Goal: Task Accomplishment & Management: Manage account settings

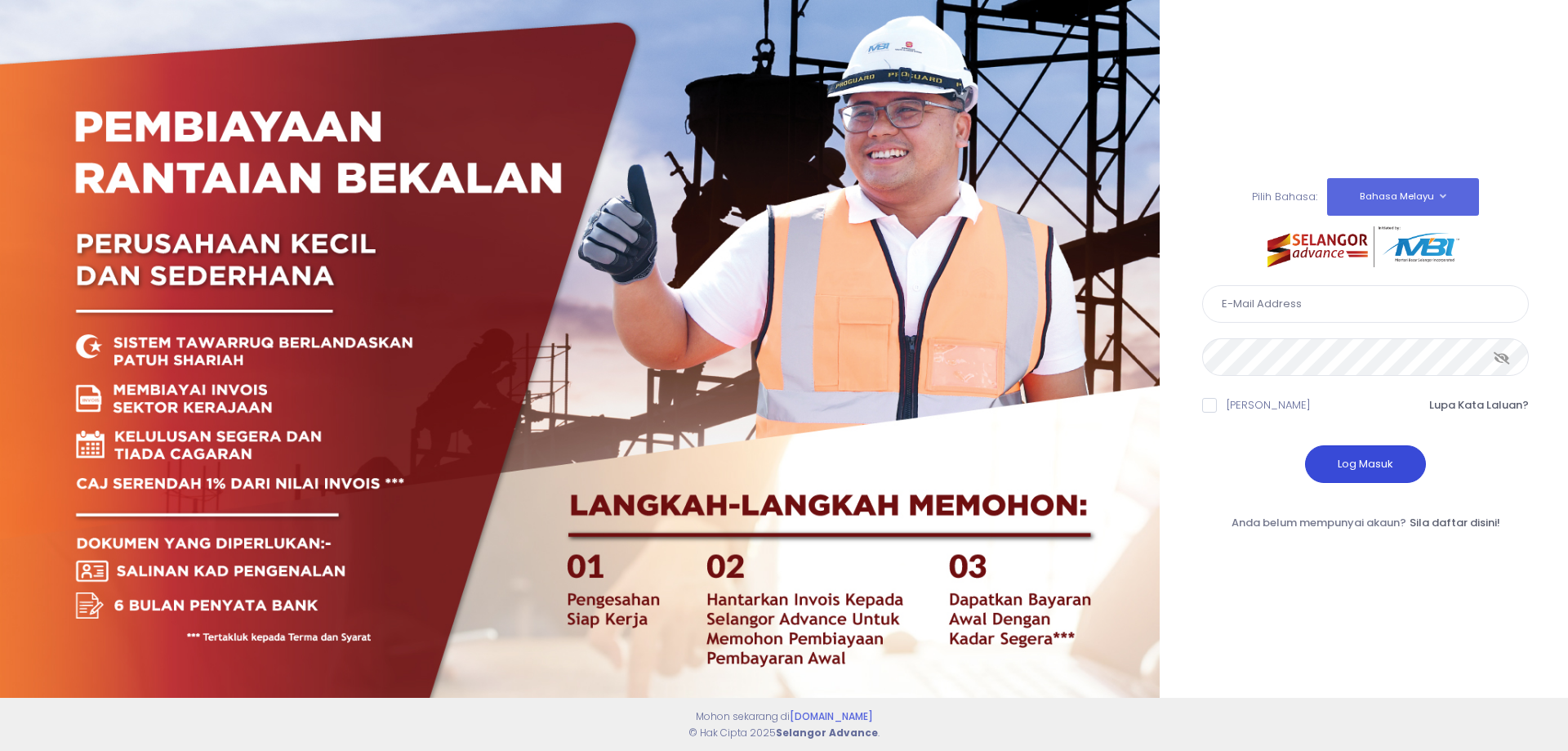
type input "[EMAIL_ADDRESS][DOMAIN_NAME]"
click at [1388, 472] on button "Log Masuk" at bounding box center [1365, 463] width 121 height 38
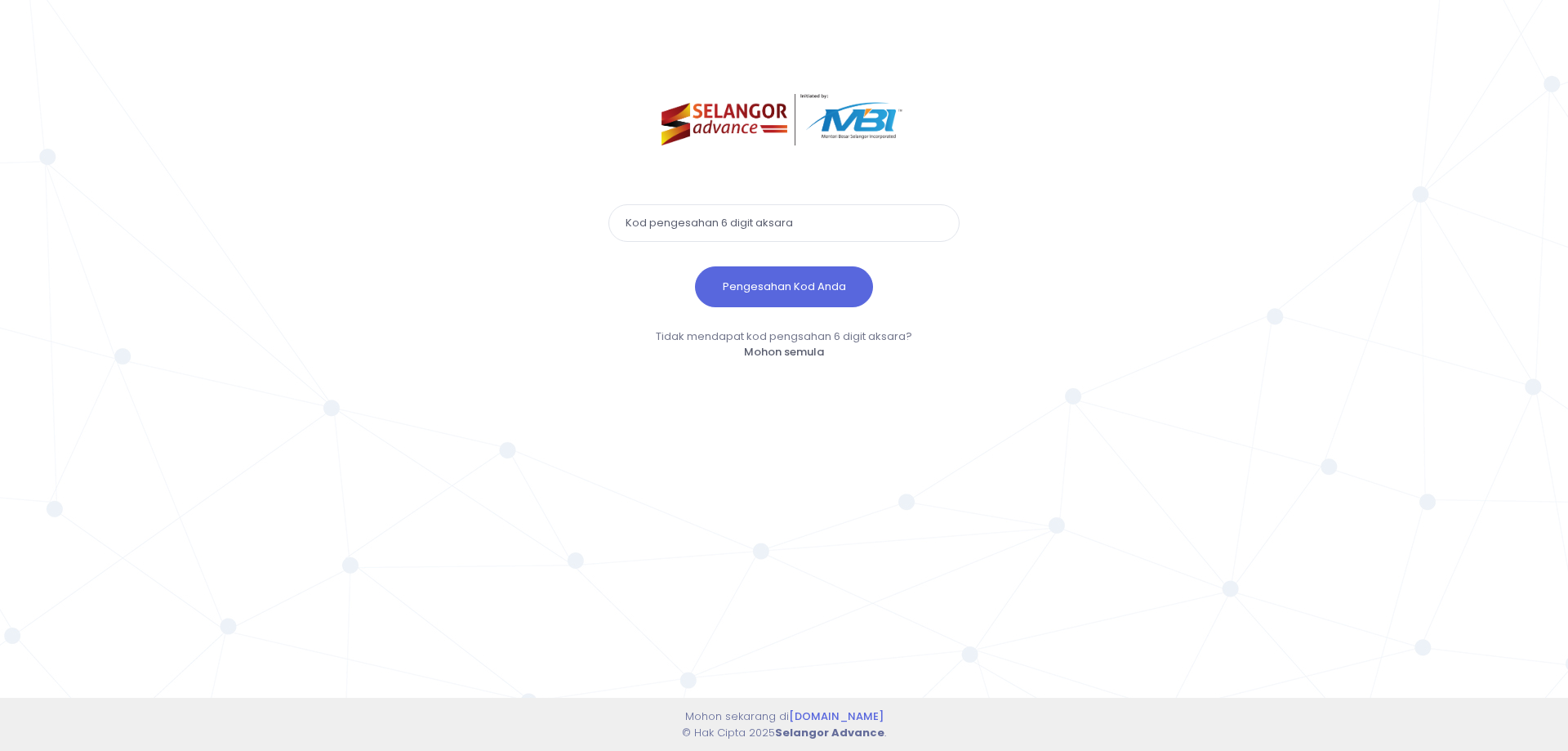
click at [744, 213] on input "text" at bounding box center [783, 223] width 351 height 38
paste input "158798"
type input "158798"
click at [695, 266] on button "Pengesahan Kod Anda" at bounding box center [784, 286] width 178 height 41
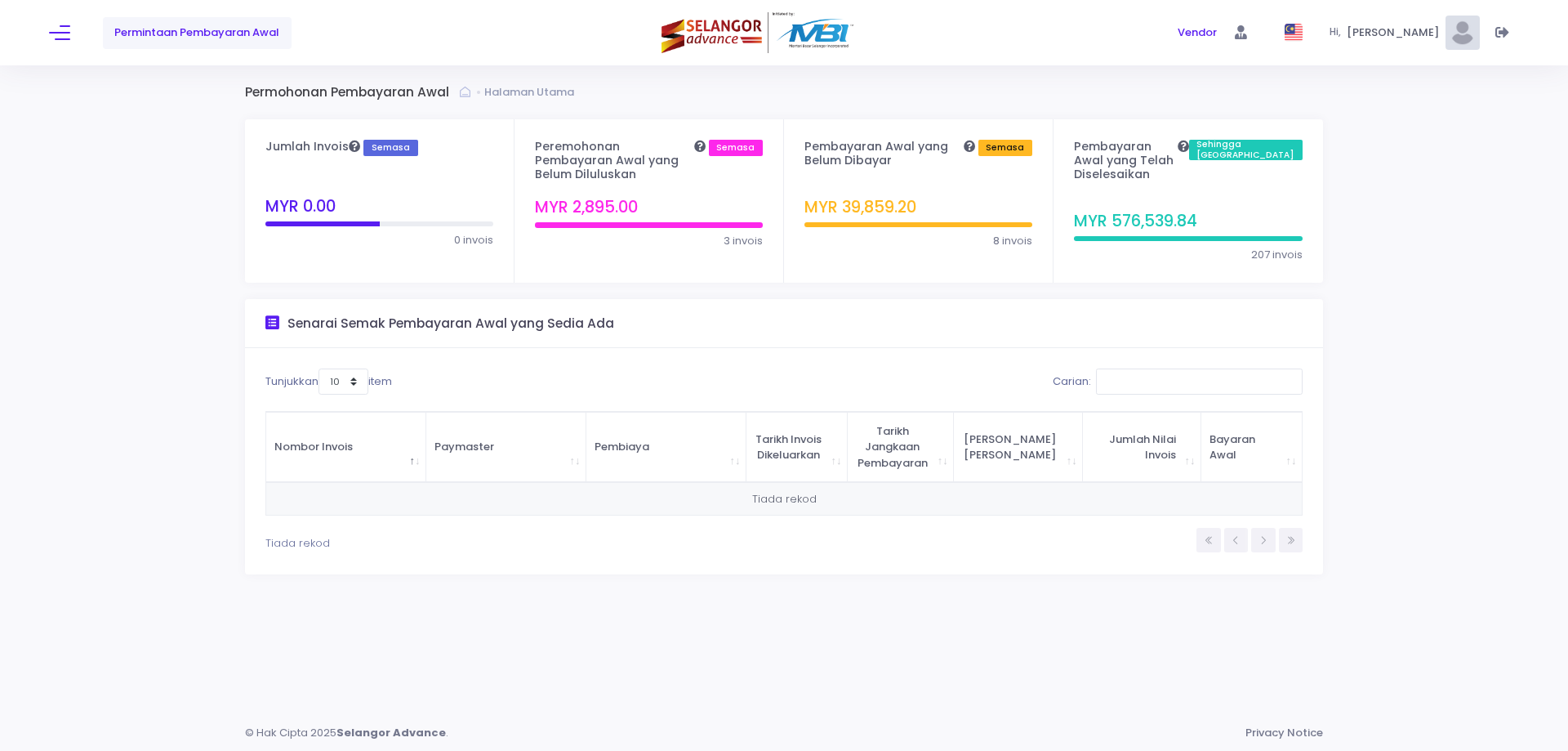
click at [61, 11] on div "Permintaan Pembayaran Awal" at bounding box center [294, 33] width 490 height 65
click at [62, 38] on button at bounding box center [59, 32] width 21 height 21
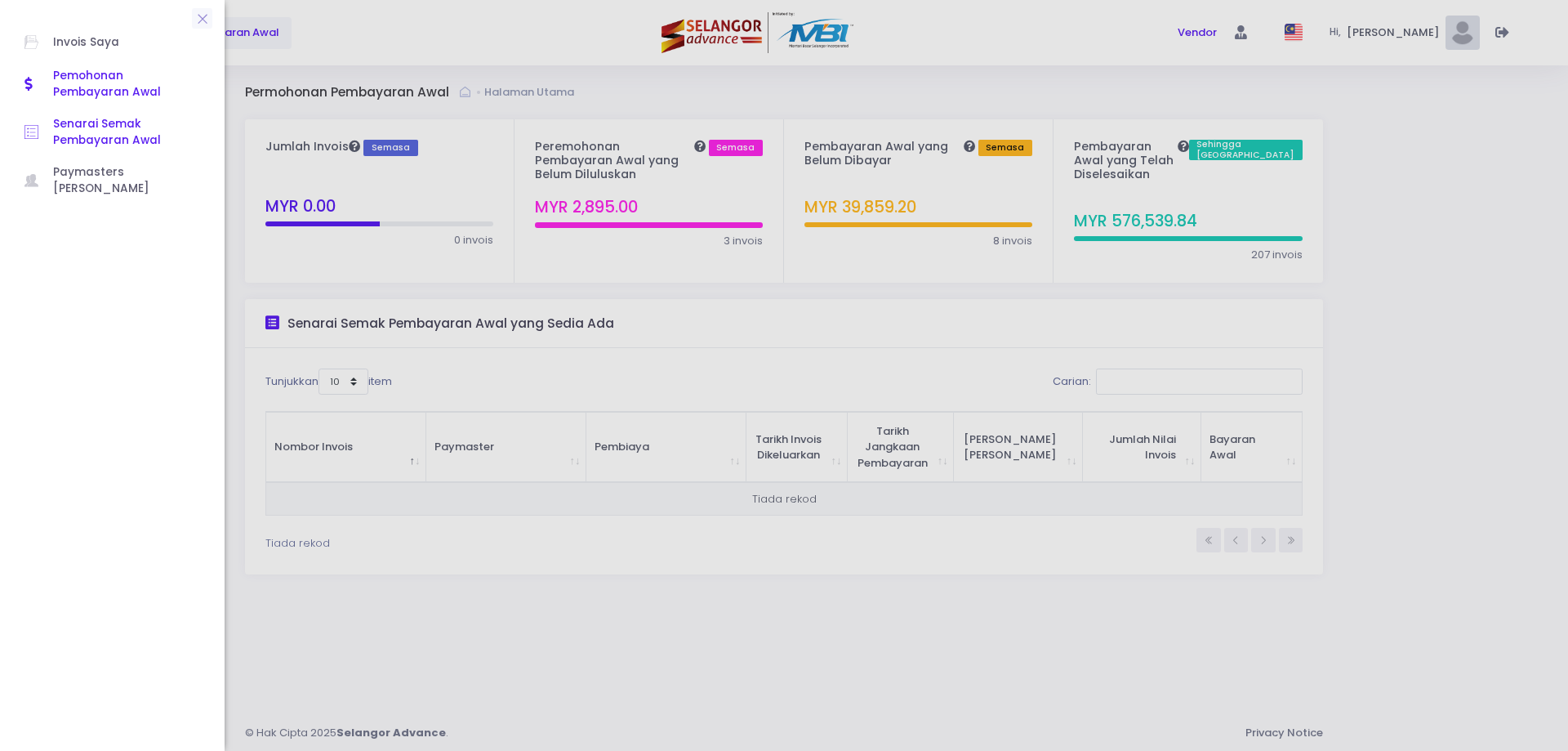
click at [116, 138] on span "Senarai Semak Pembayaran Awal" at bounding box center [127, 133] width 147 height 33
